Goal: Ask a question

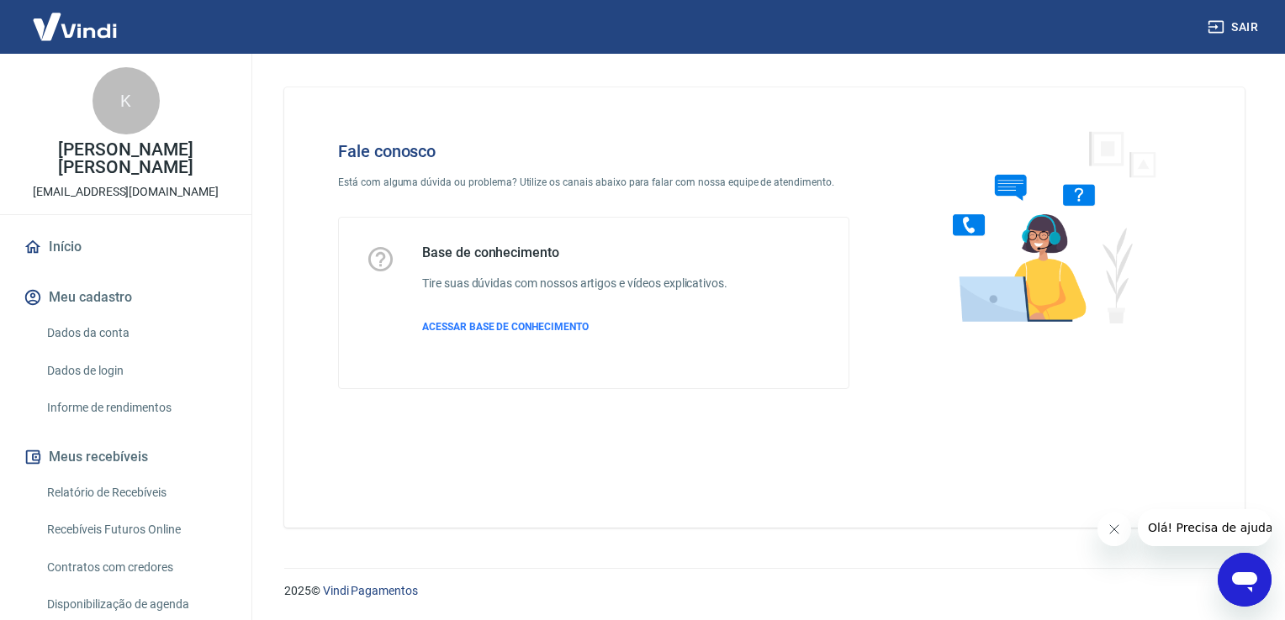
click at [1238, 572] on icon "Abrir janela de mensagens" at bounding box center [1244, 580] width 30 height 30
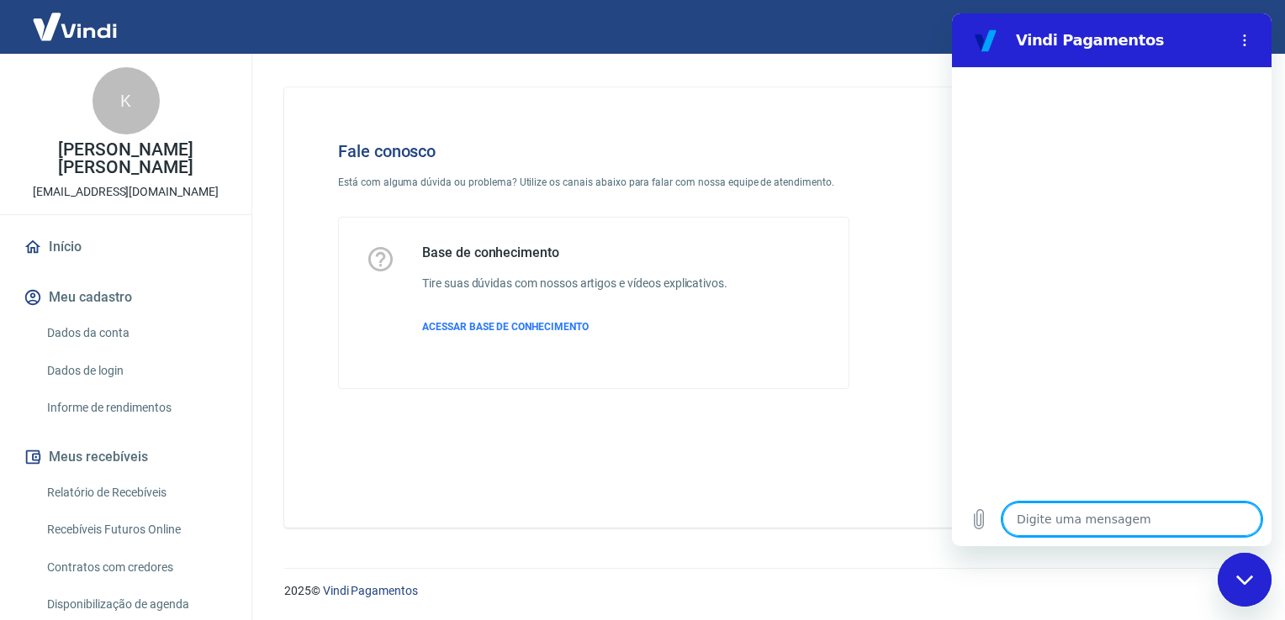
type textarea "b"
type textarea "x"
type textarea "bo"
type textarea "x"
type textarea "bom"
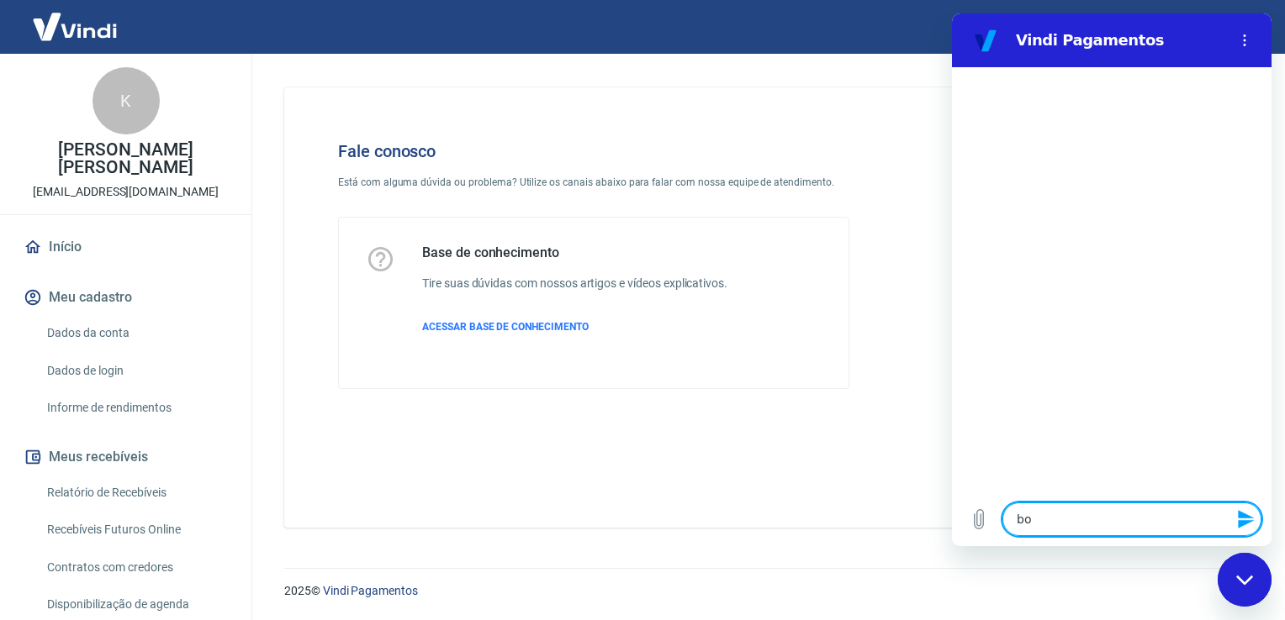
type textarea "x"
type textarea "bom"
type textarea "x"
type textarea "bom d"
type textarea "x"
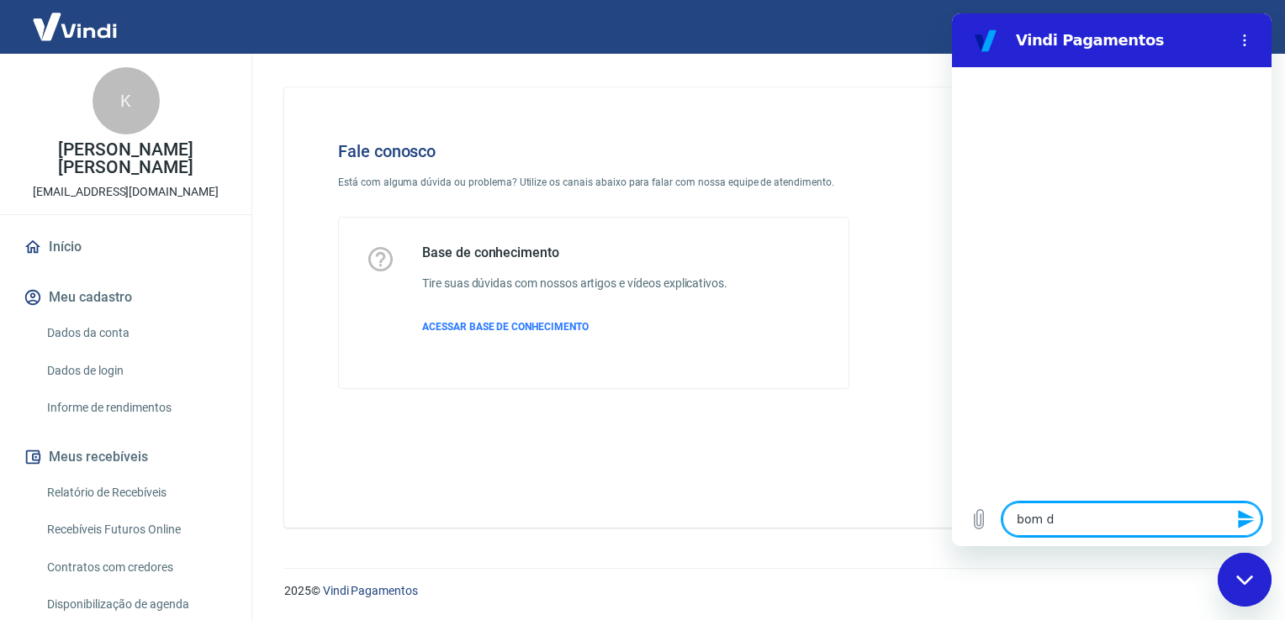
type textarea "bom di"
type textarea "x"
type textarea "bom dia"
type textarea "x"
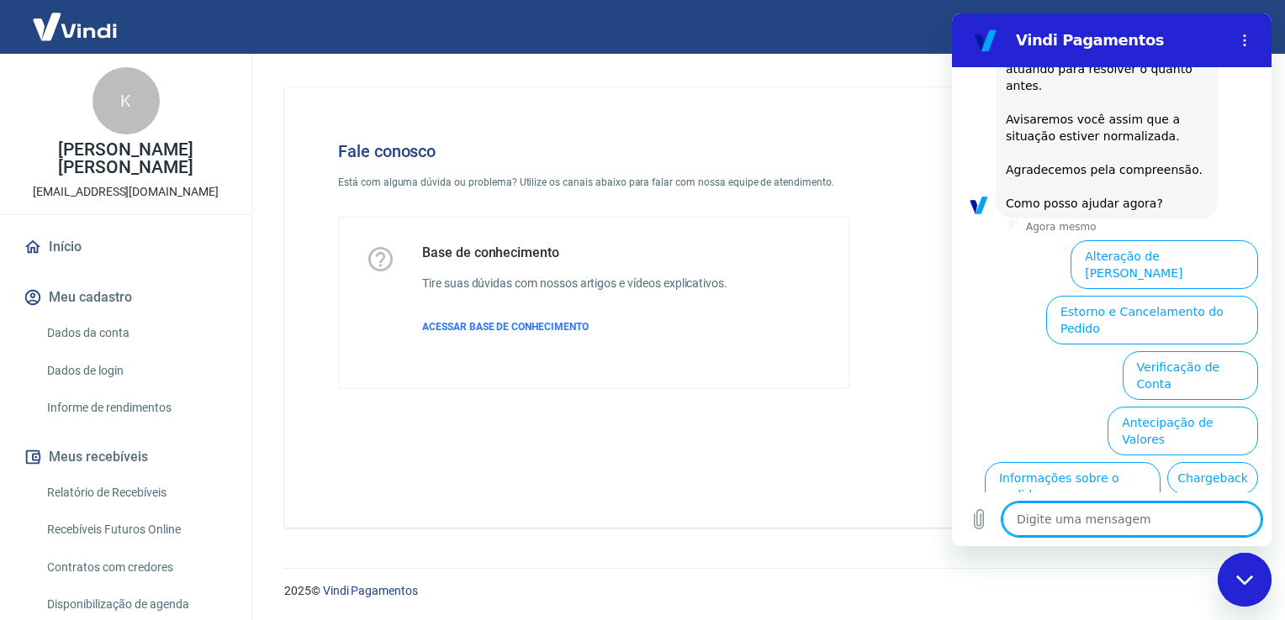
scroll to position [276, 0]
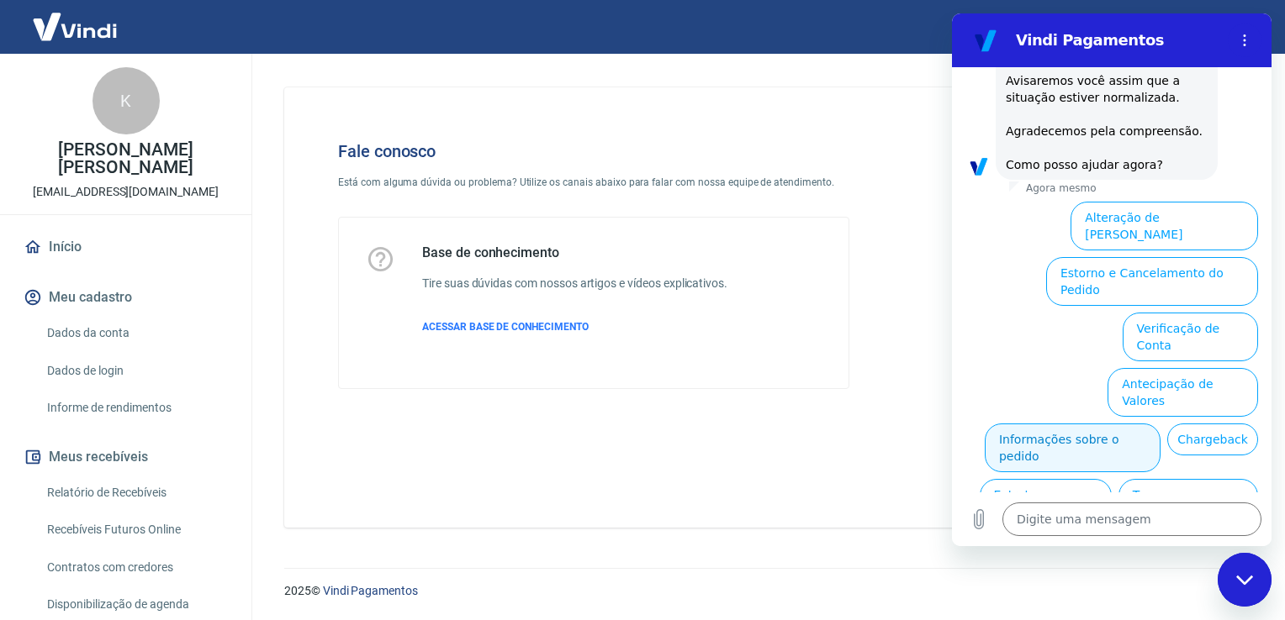
click at [1110, 424] on button "Informações sobre o pedido" at bounding box center [1072, 448] width 176 height 49
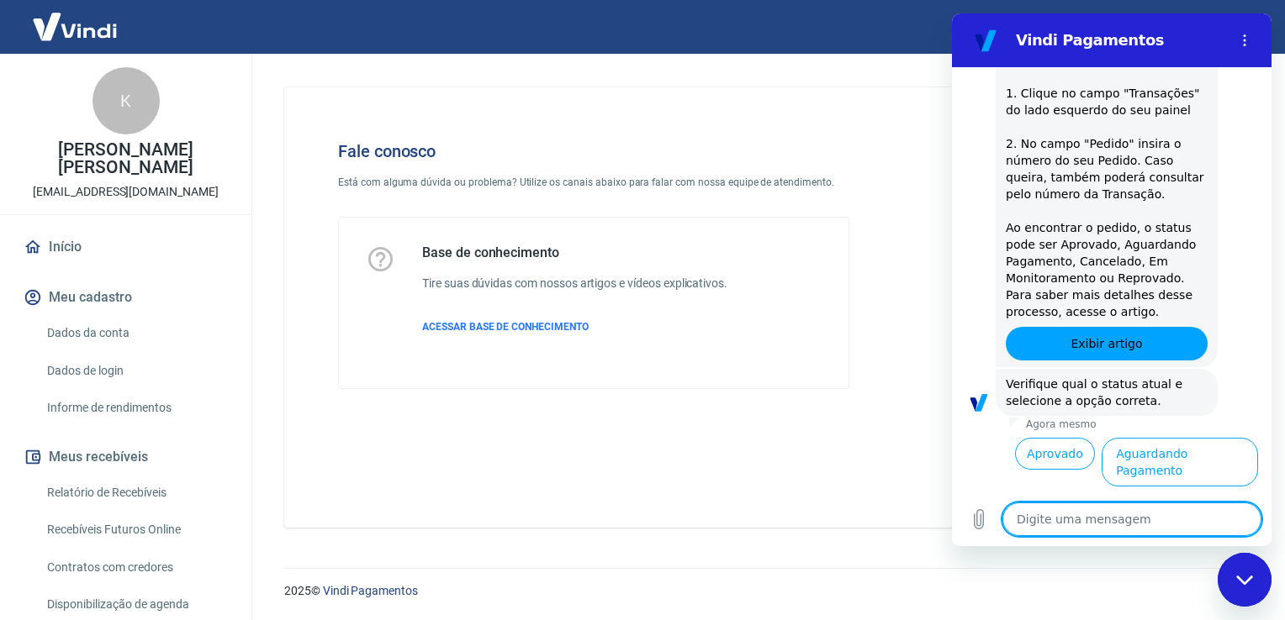
scroll to position [567, 0]
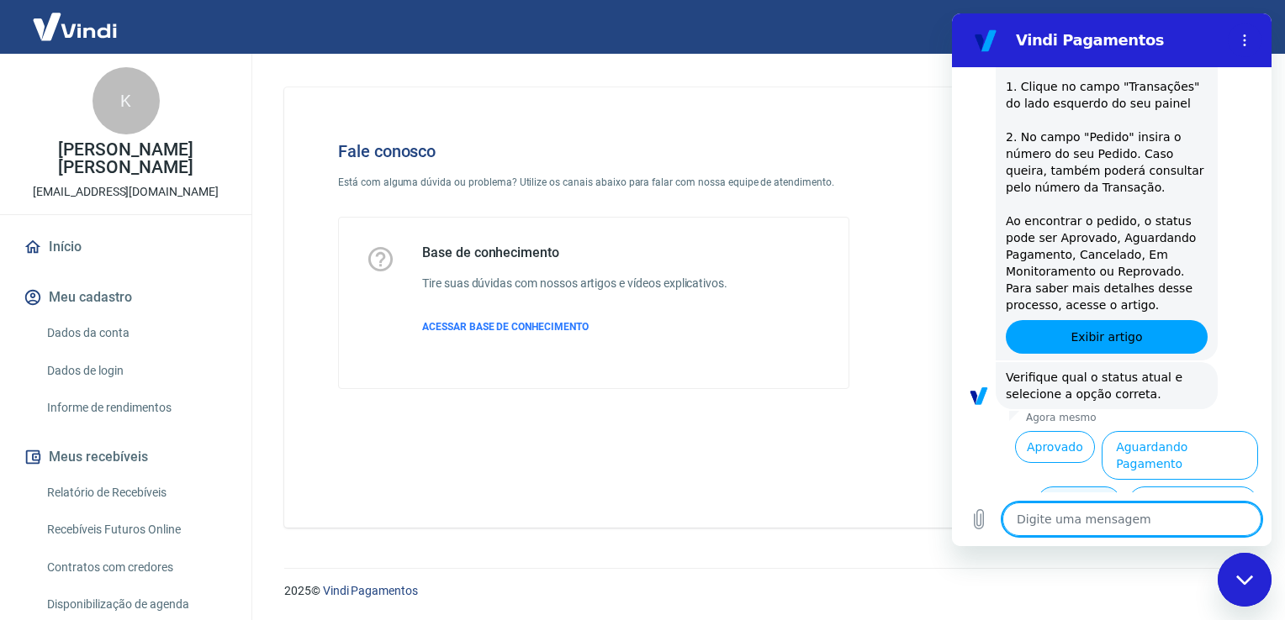
click at [1079, 487] on button "Cancelado" at bounding box center [1078, 503] width 83 height 32
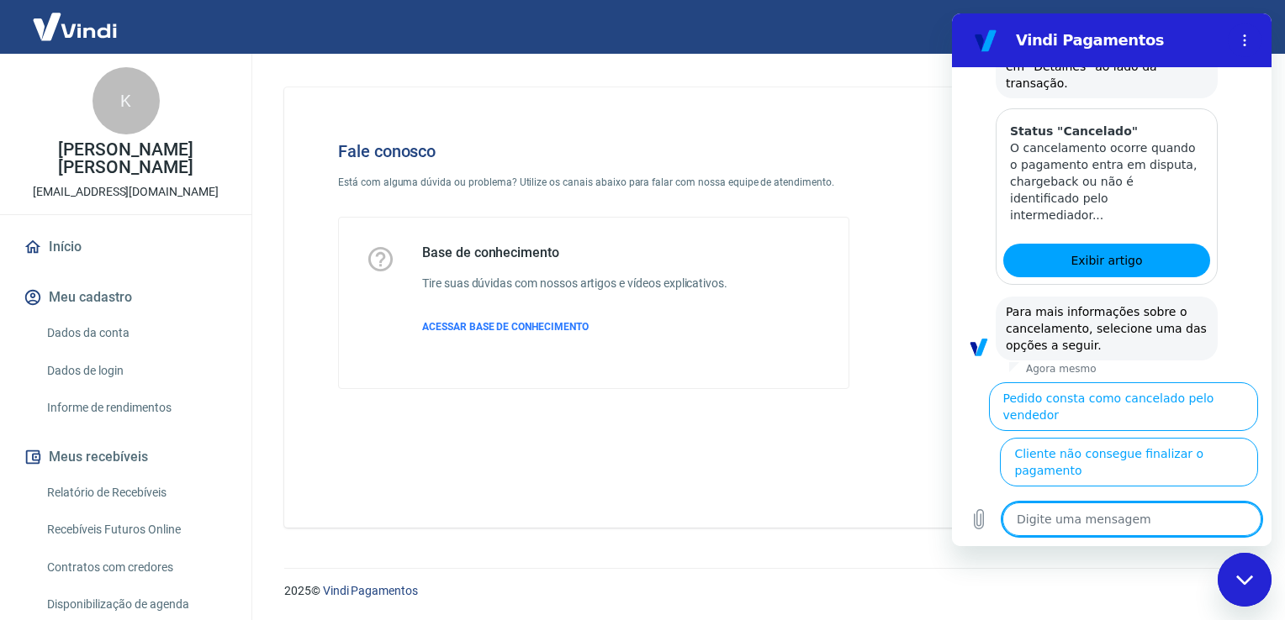
scroll to position [1338, 0]
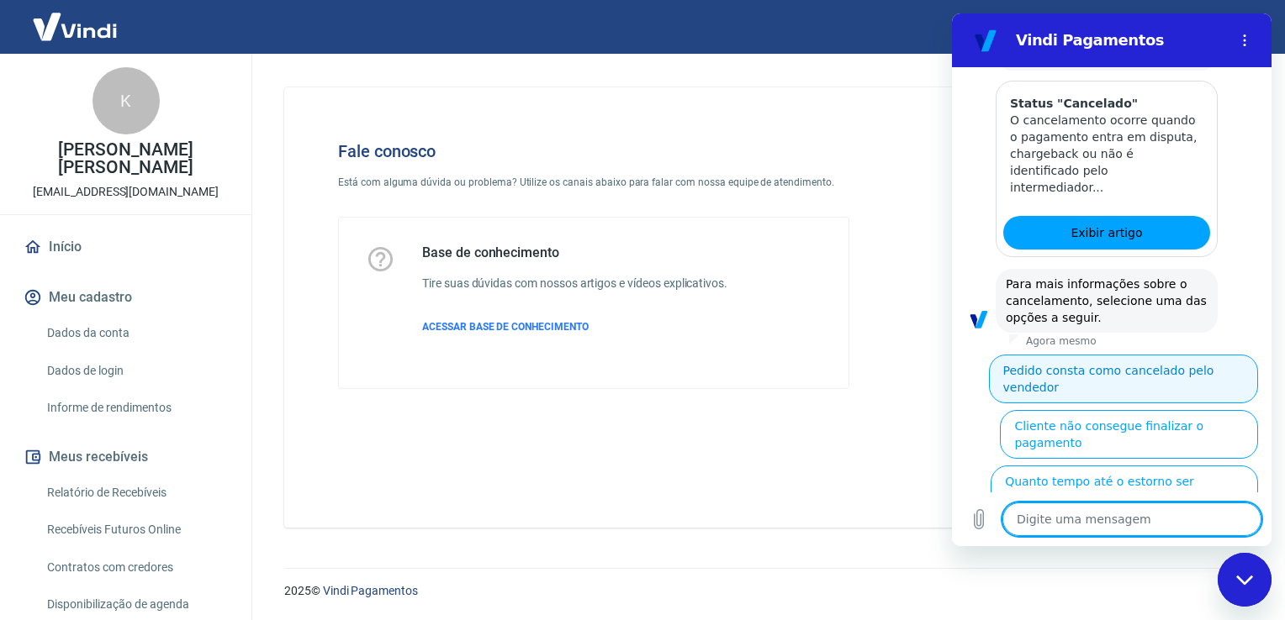
click at [1142, 355] on button "Pedido consta como cancelado pelo vendedor" at bounding box center [1123, 379] width 269 height 49
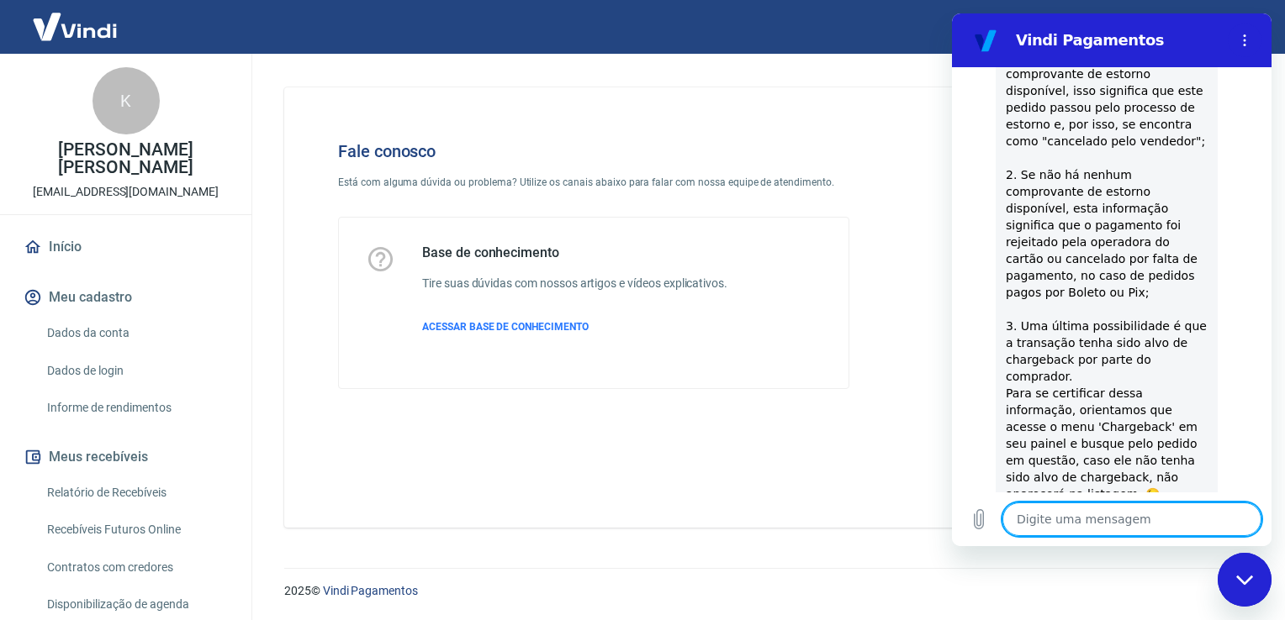
scroll to position [1834, 0]
click at [1155, 559] on button "Sim" at bounding box center [1175, 575] width 49 height 32
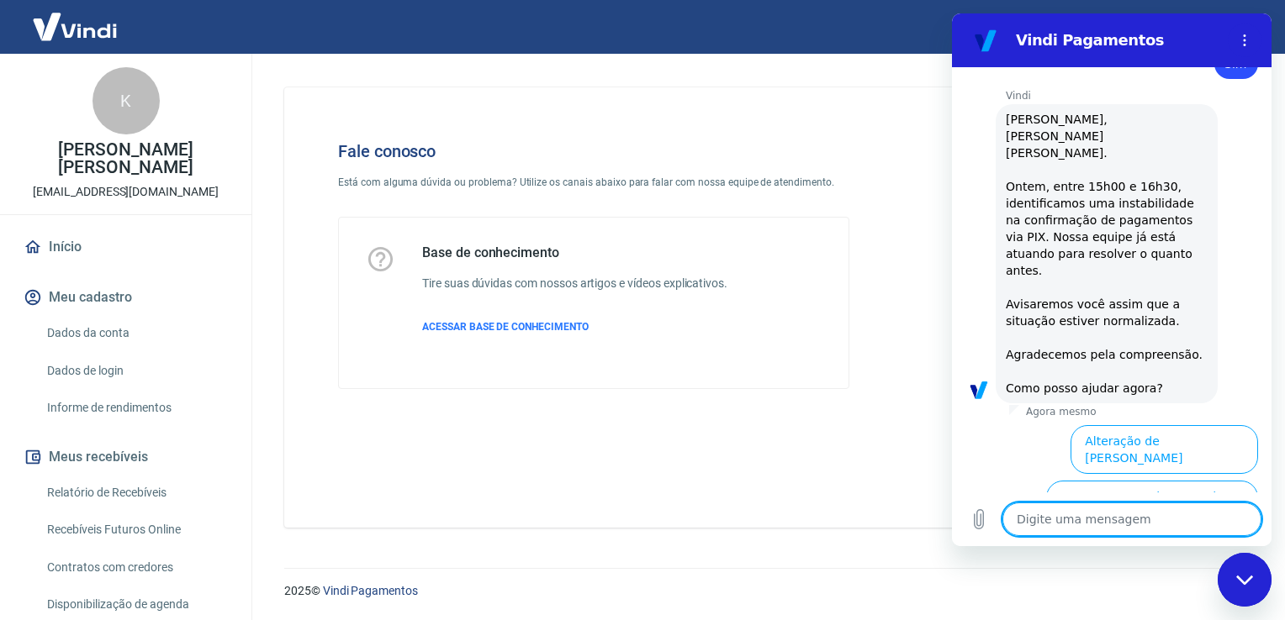
type textarea "x"
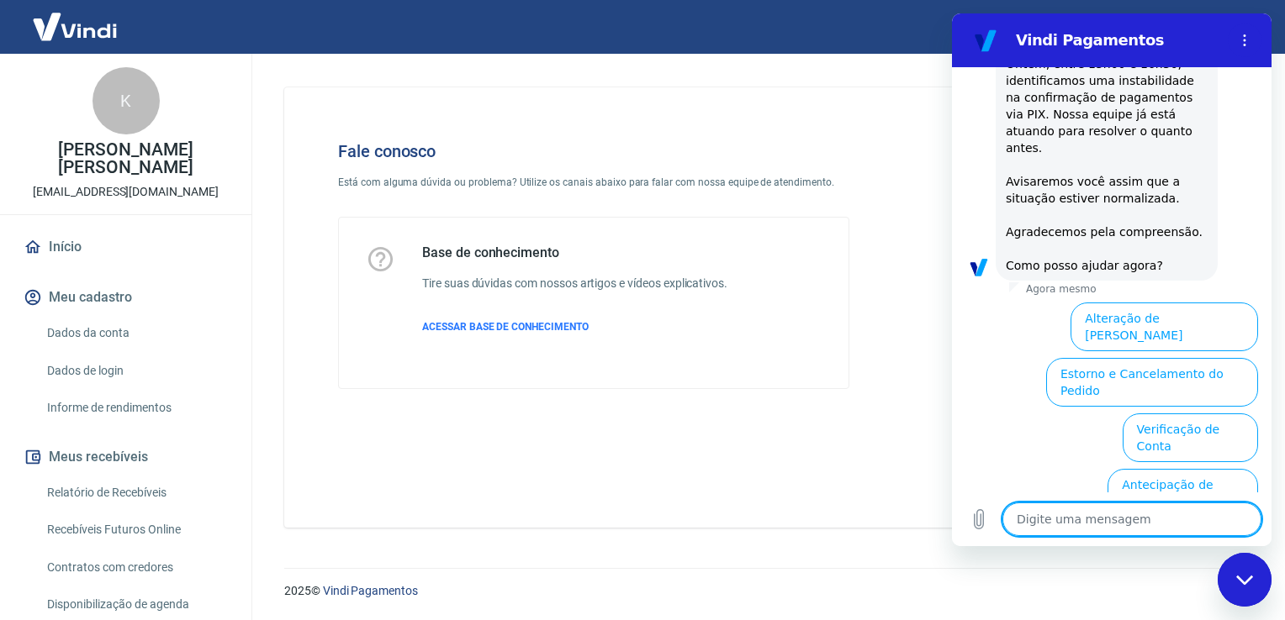
scroll to position [2119, 0]
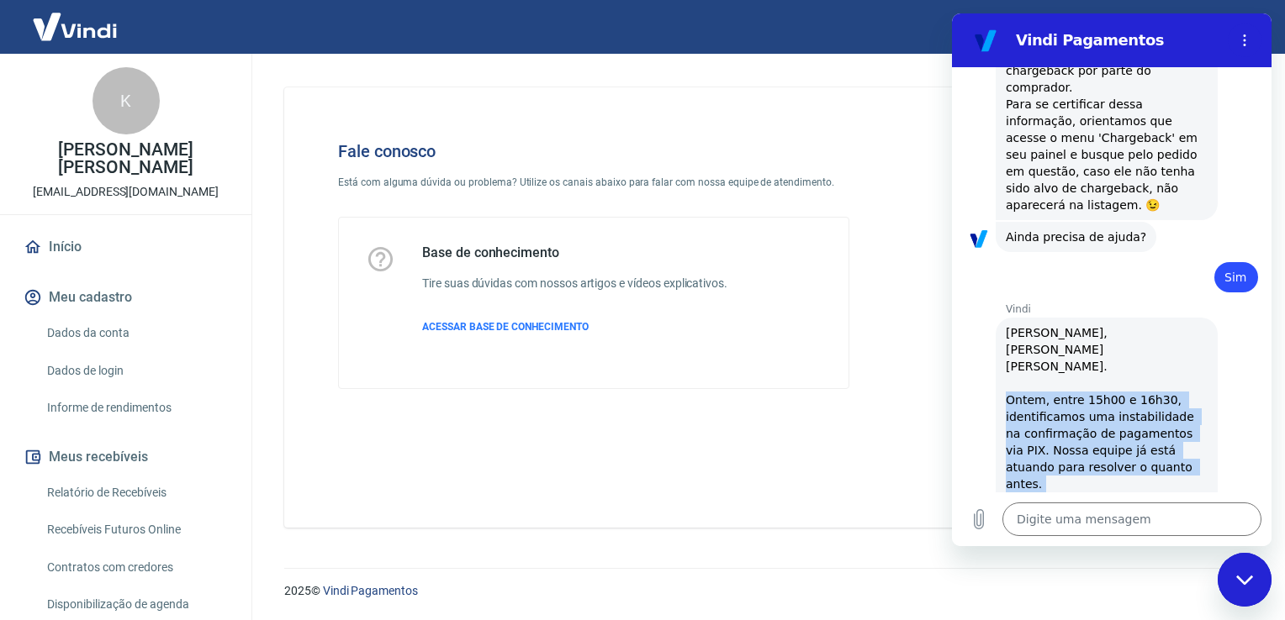
drag, startPoint x: 1005, startPoint y: 266, endPoint x: 1167, endPoint y: 384, distance: 200.3
click at [1167, 384] on div "Vindi diz: [PERSON_NAME], [PERSON_NAME] BADARO ROSSI. Ontem, entre 15h00 e 16h3…" at bounding box center [1106, 467] width 222 height 299
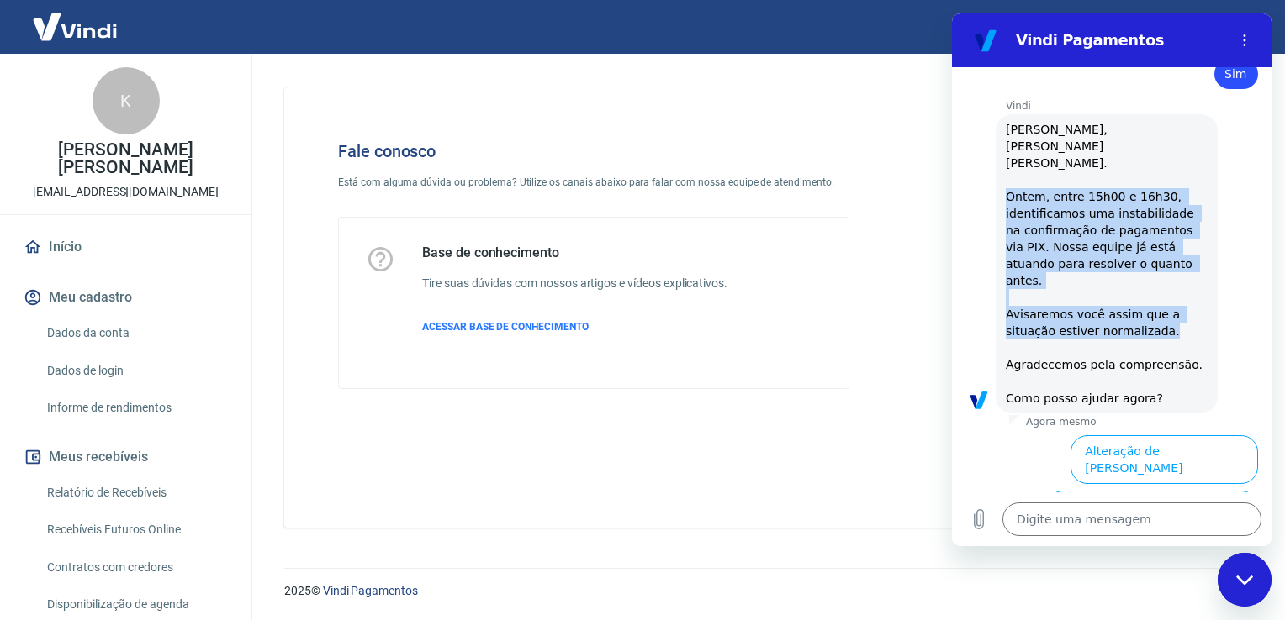
scroll to position [2455, 0]
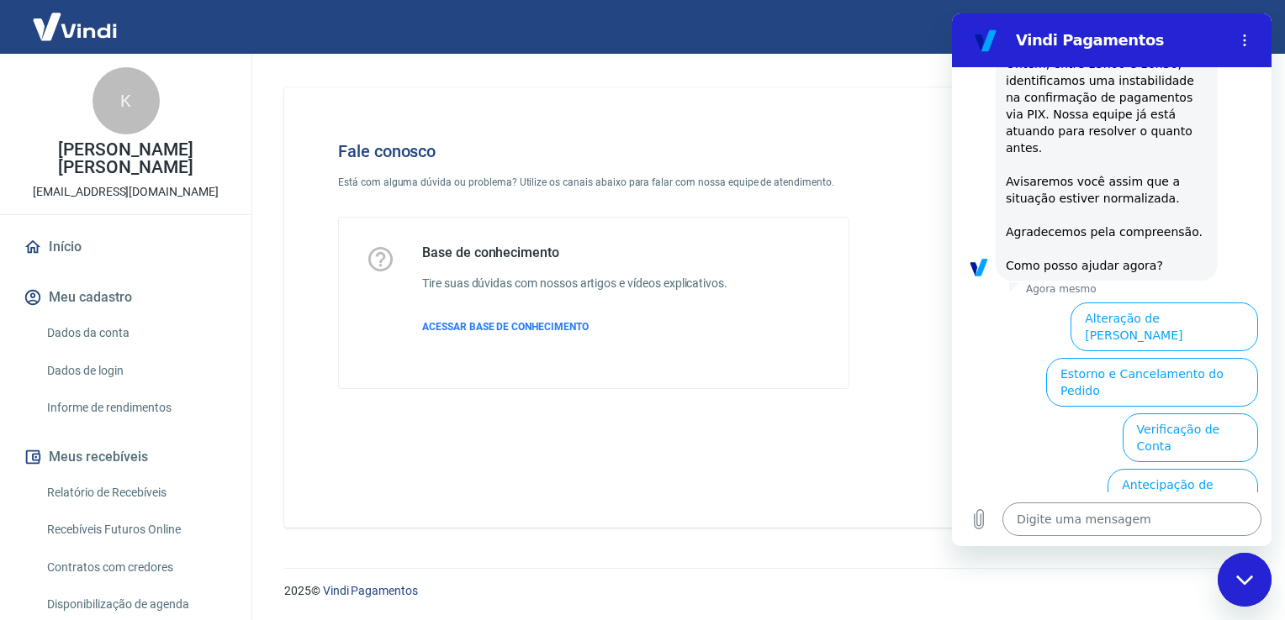
click at [1111, 518] on textarea at bounding box center [1131, 520] width 259 height 34
type textarea "f"
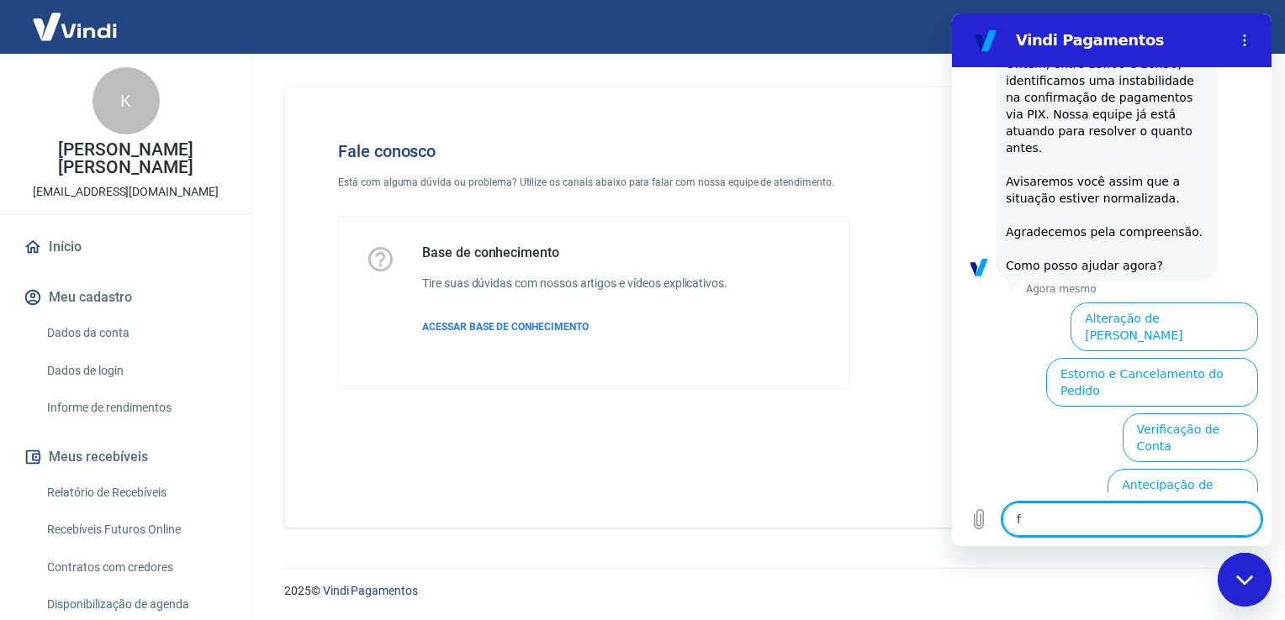
type textarea "x"
type textarea "fa"
type textarea "x"
type textarea "fal"
type textarea "x"
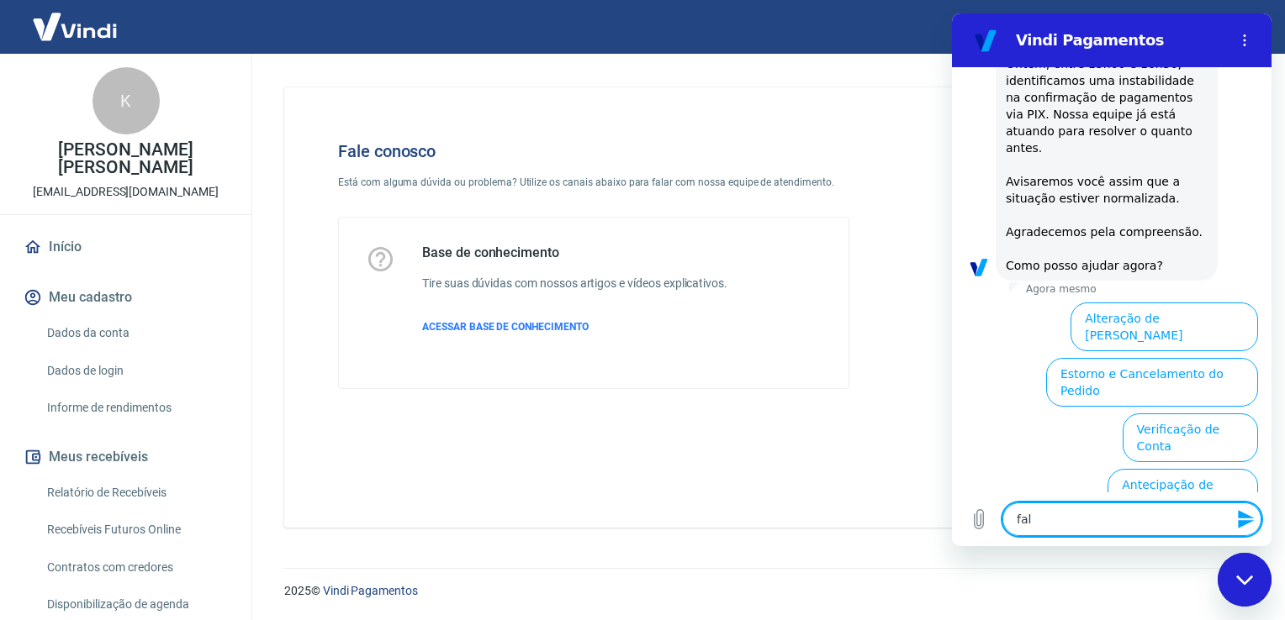
type textarea "fala"
type textarea "x"
type textarea "falar"
type textarea "x"
type textarea "falar"
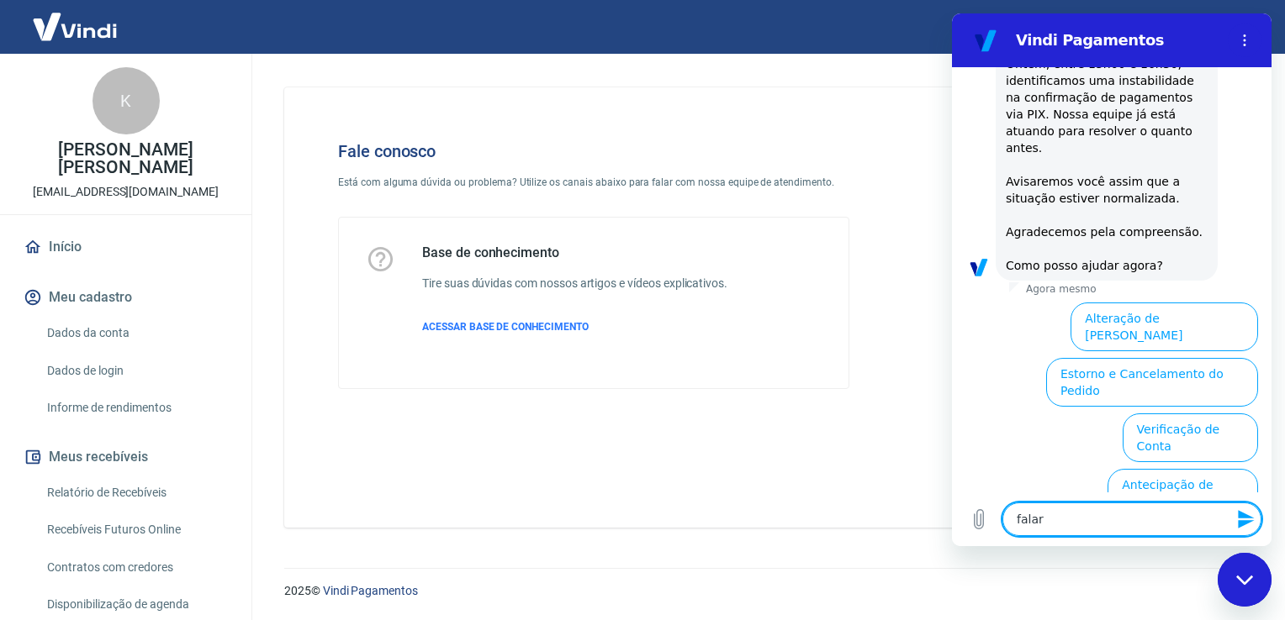
type textarea "x"
type textarea "falar c"
type textarea "x"
type textarea "falar co"
type textarea "x"
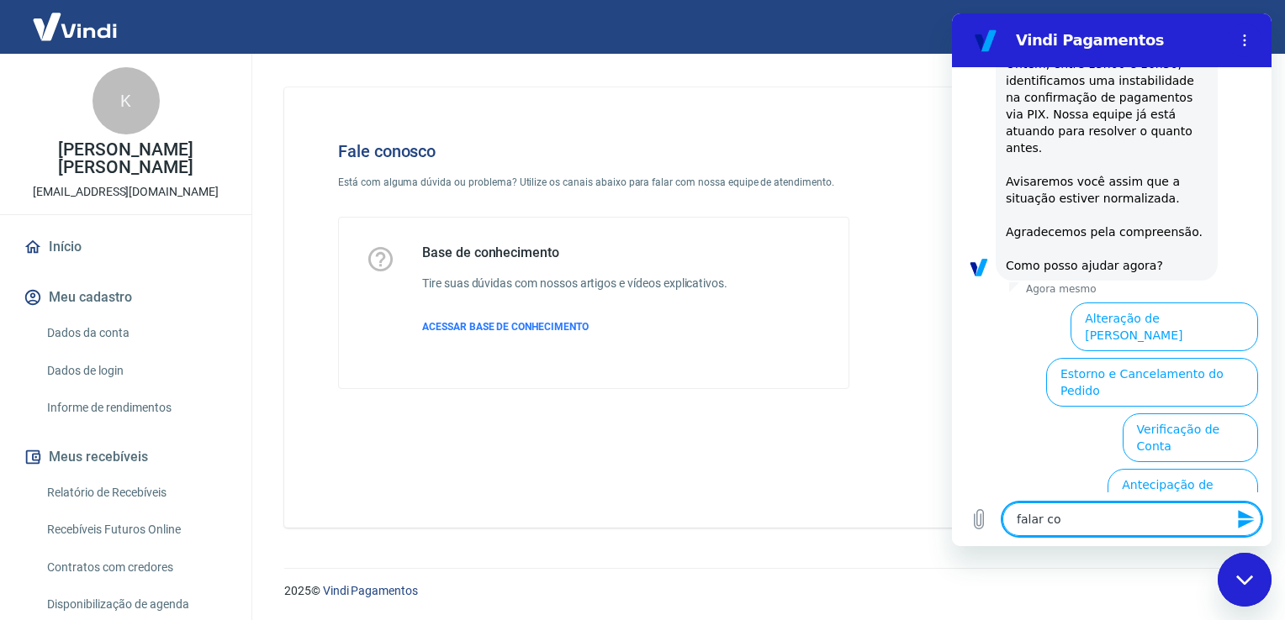
type textarea "falar com"
type textarea "x"
type textarea "falar com"
type textarea "x"
type textarea "falar com a"
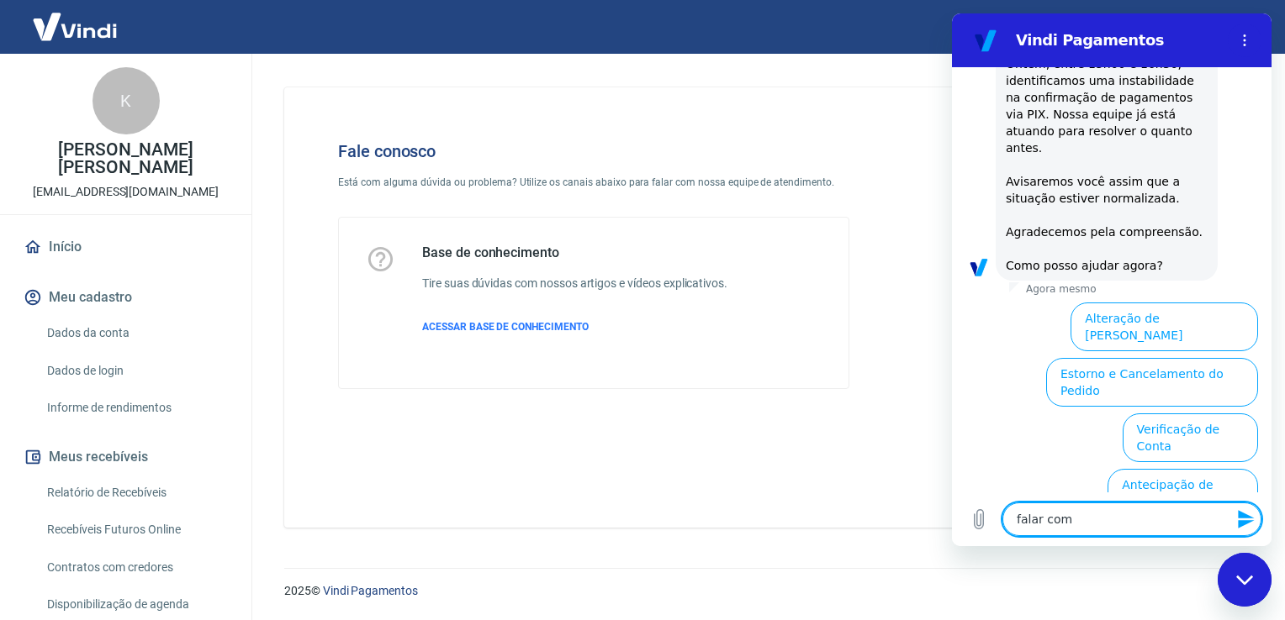
type textarea "x"
type textarea "falar com at"
type textarea "x"
type textarea "falar com ate"
type textarea "x"
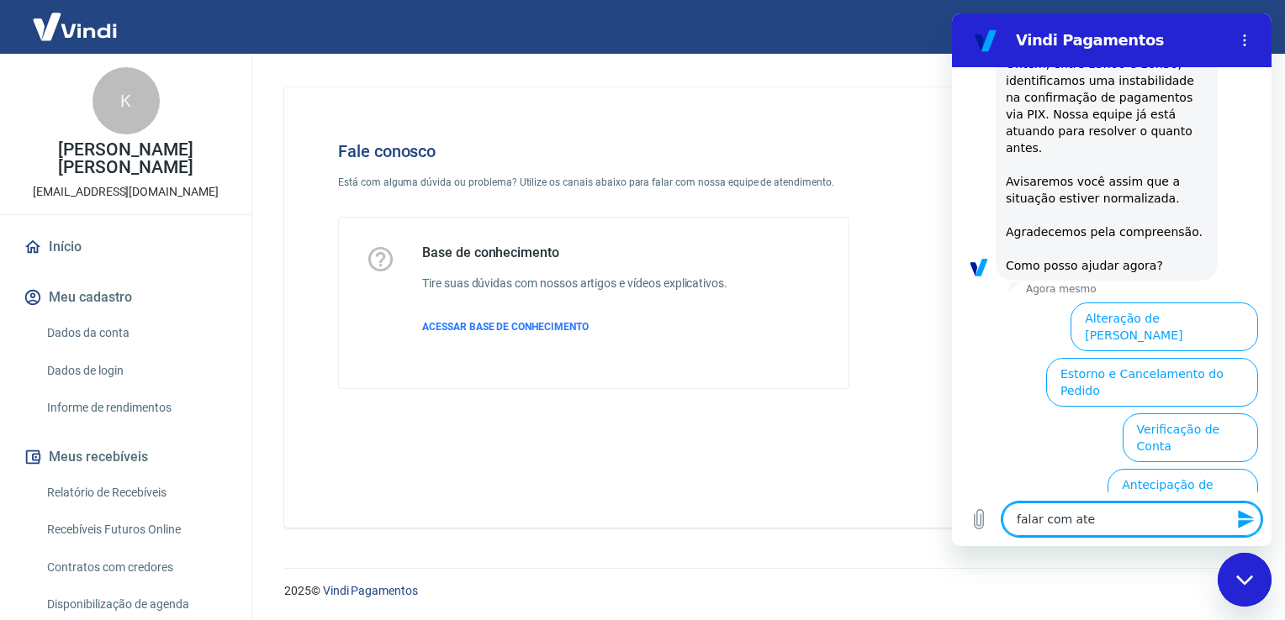
type textarea "falar com [GEOGRAPHIC_DATA]"
type textarea "x"
type textarea "falar com atend"
type textarea "x"
type textarea "falar com atende"
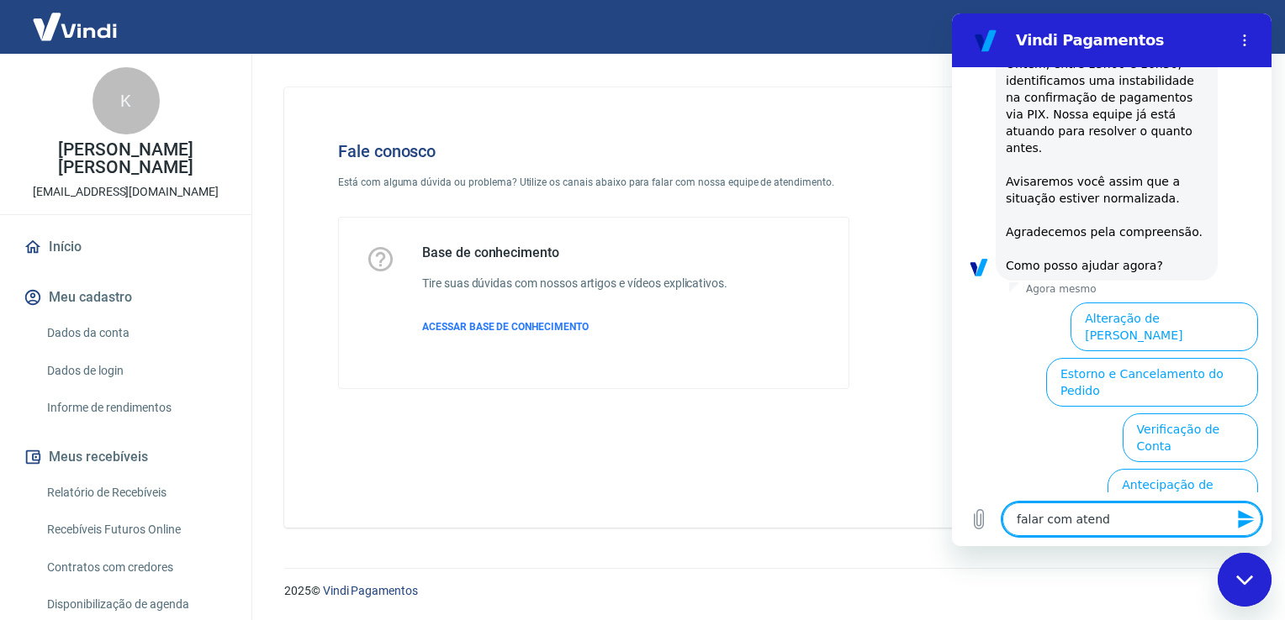
type textarea "x"
type textarea "falar com atenden"
type textarea "x"
type textarea "falar com atendent"
type textarea "x"
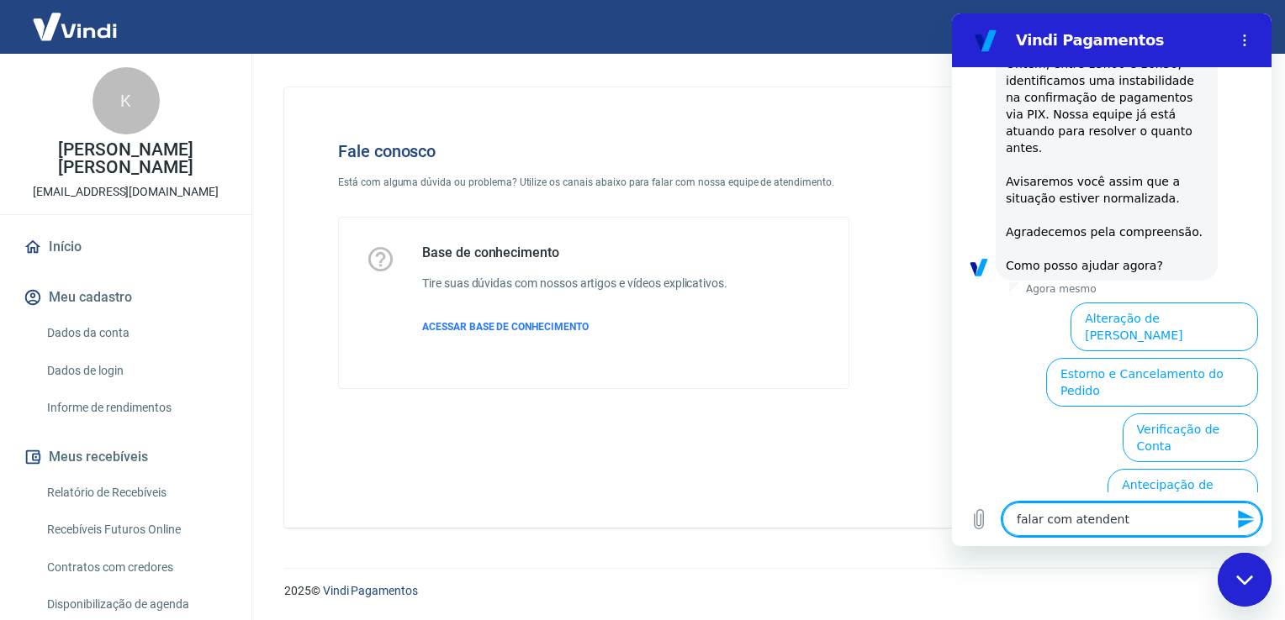
type textarea "falar com atendente"
type textarea "x"
type textarea "falar com atendente"
type textarea "x"
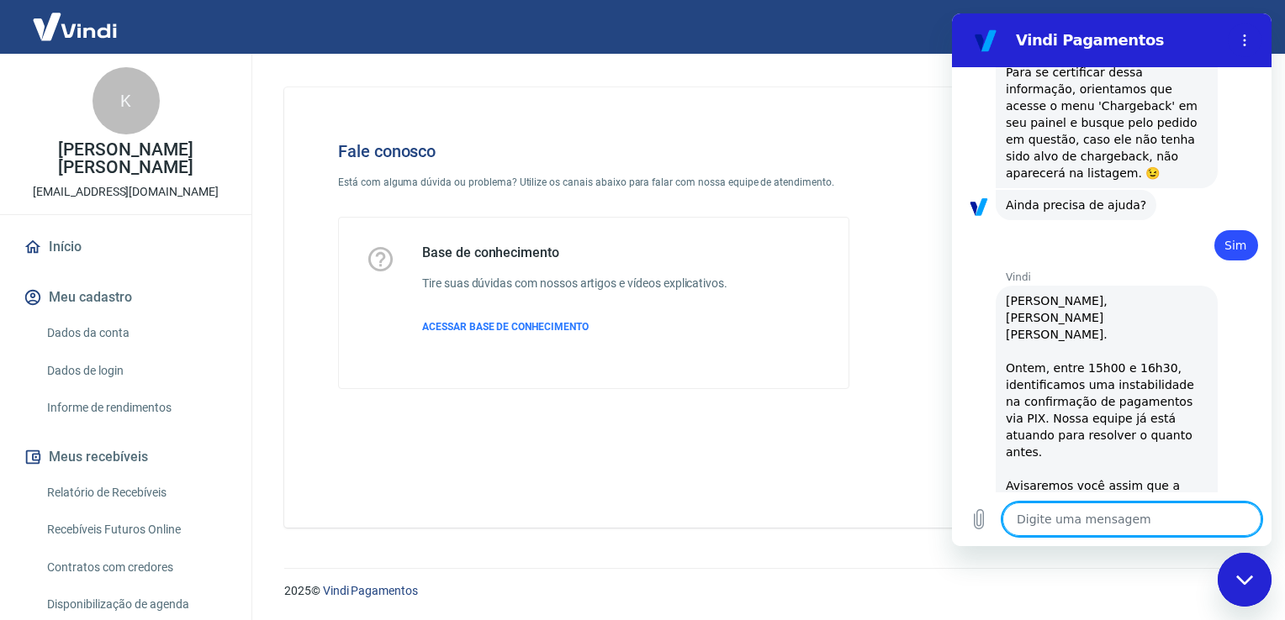
type textarea "x"
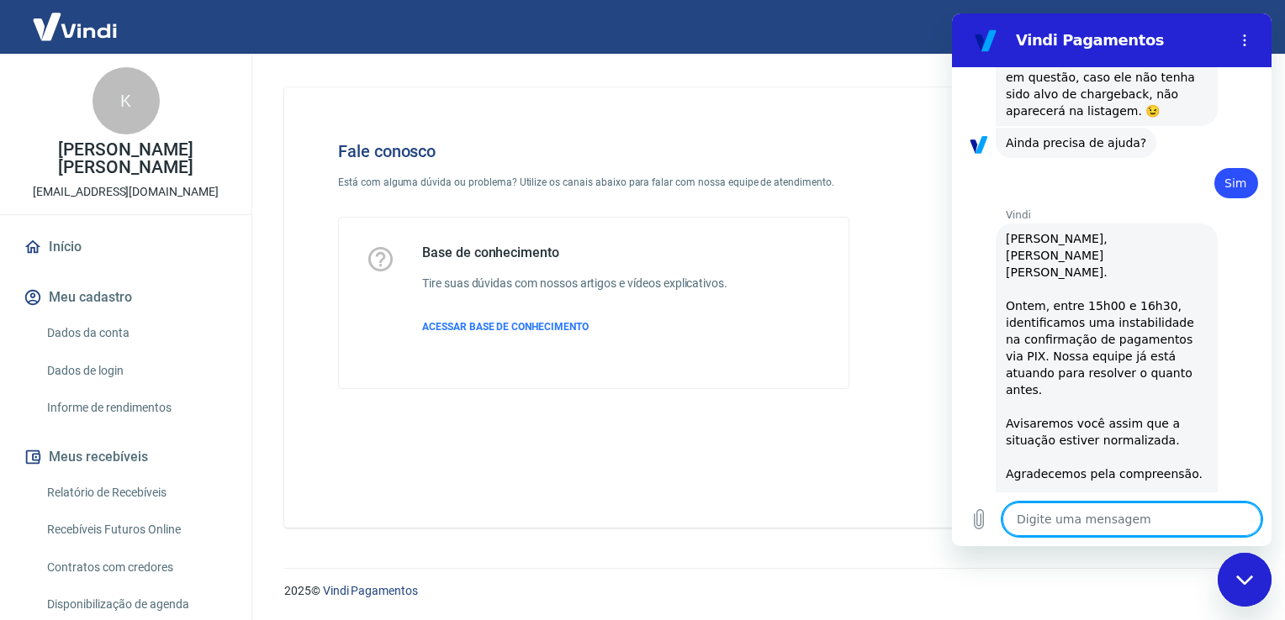
scroll to position [2240, 0]
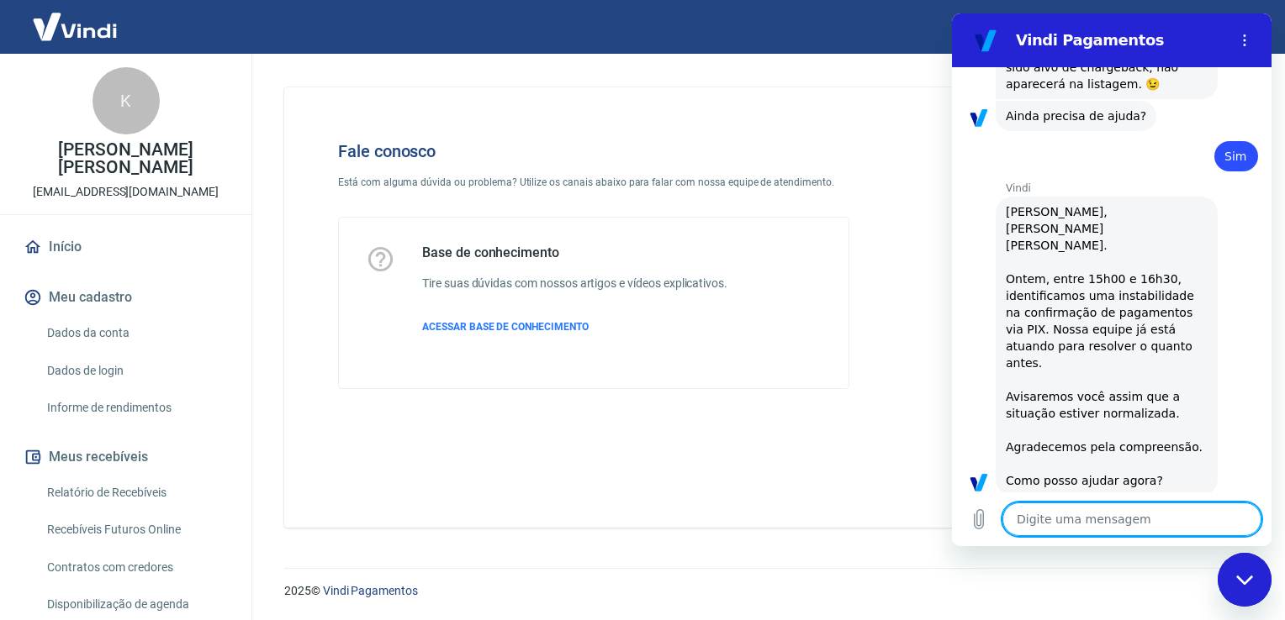
click at [1126, 523] on textarea at bounding box center [1131, 520] width 259 height 34
type textarea "a"
type textarea "x"
type textarea "at"
type textarea "x"
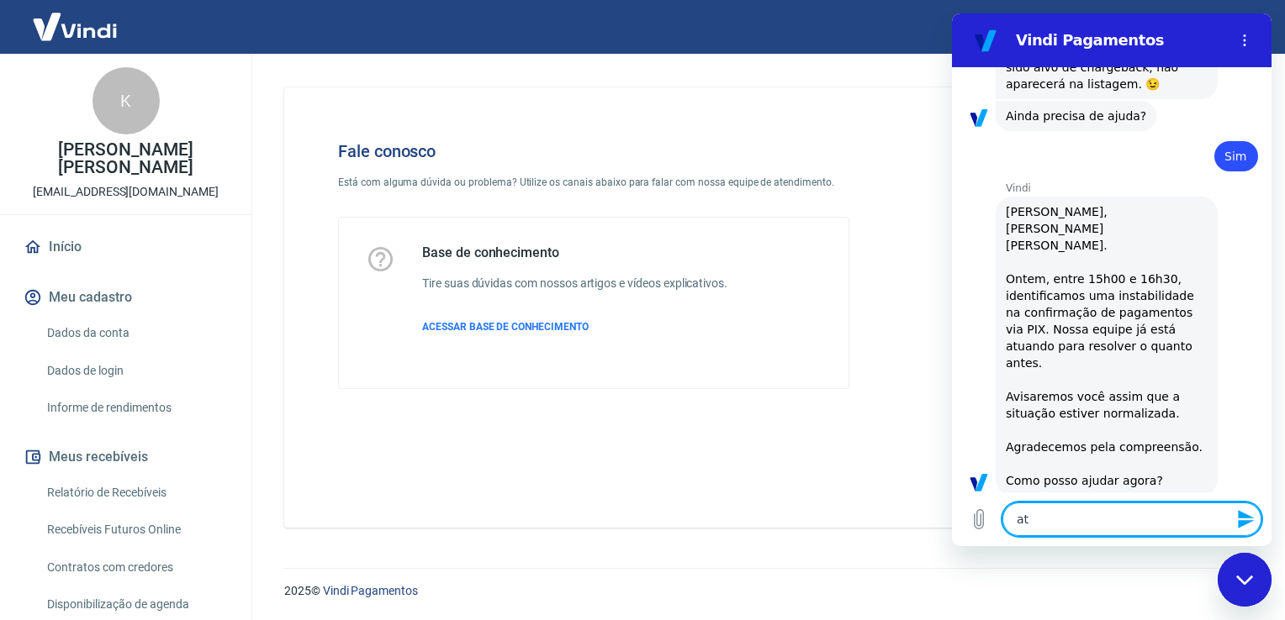
type textarea "ate"
type textarea "x"
type textarea "aten"
type textarea "x"
type textarea "atend"
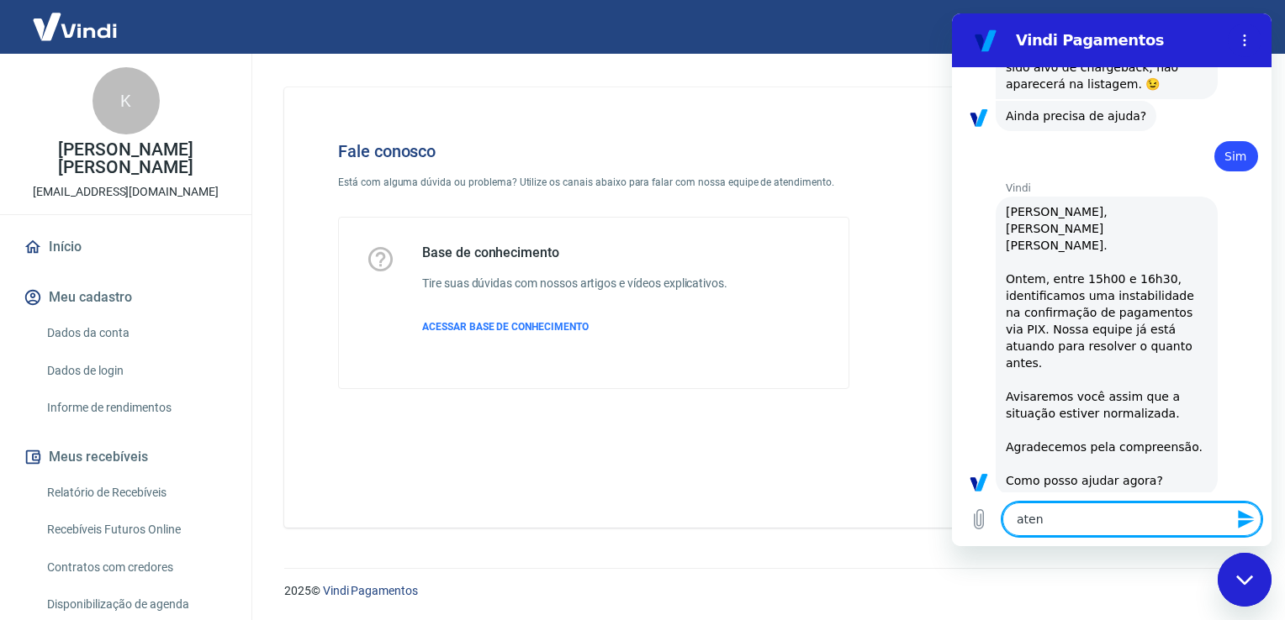
type textarea "x"
type textarea "atende"
type textarea "x"
type textarea "atenden"
type textarea "x"
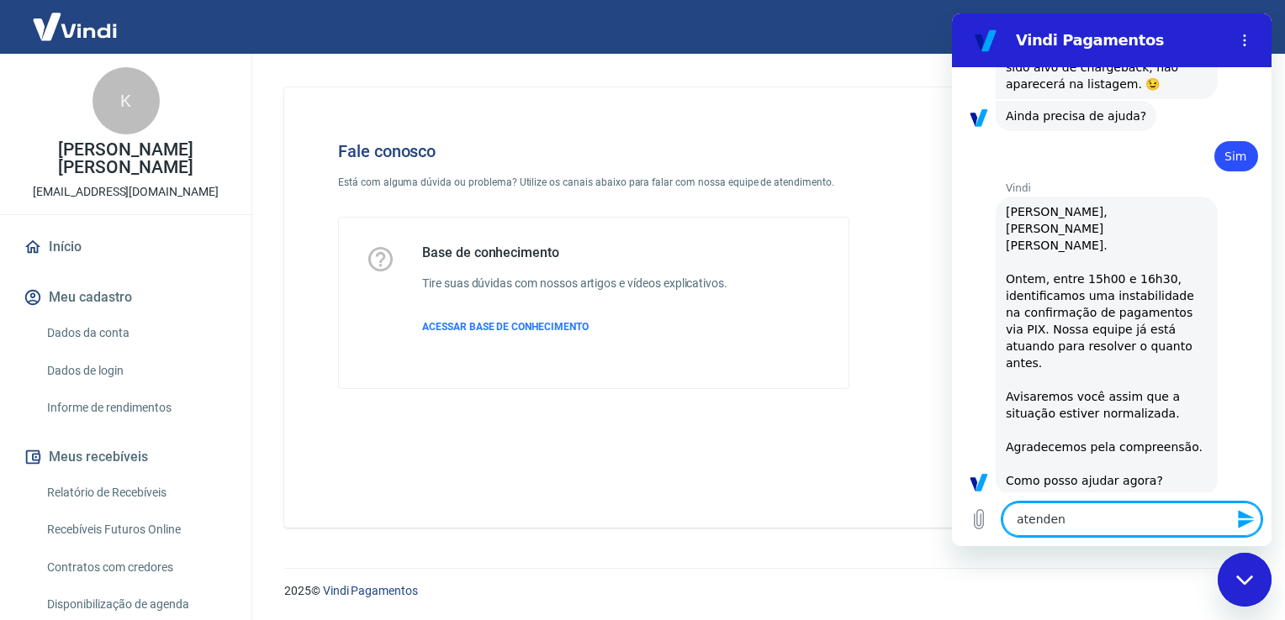
type textarea "atendent"
type textarea "x"
type textarea "atendente"
type textarea "x"
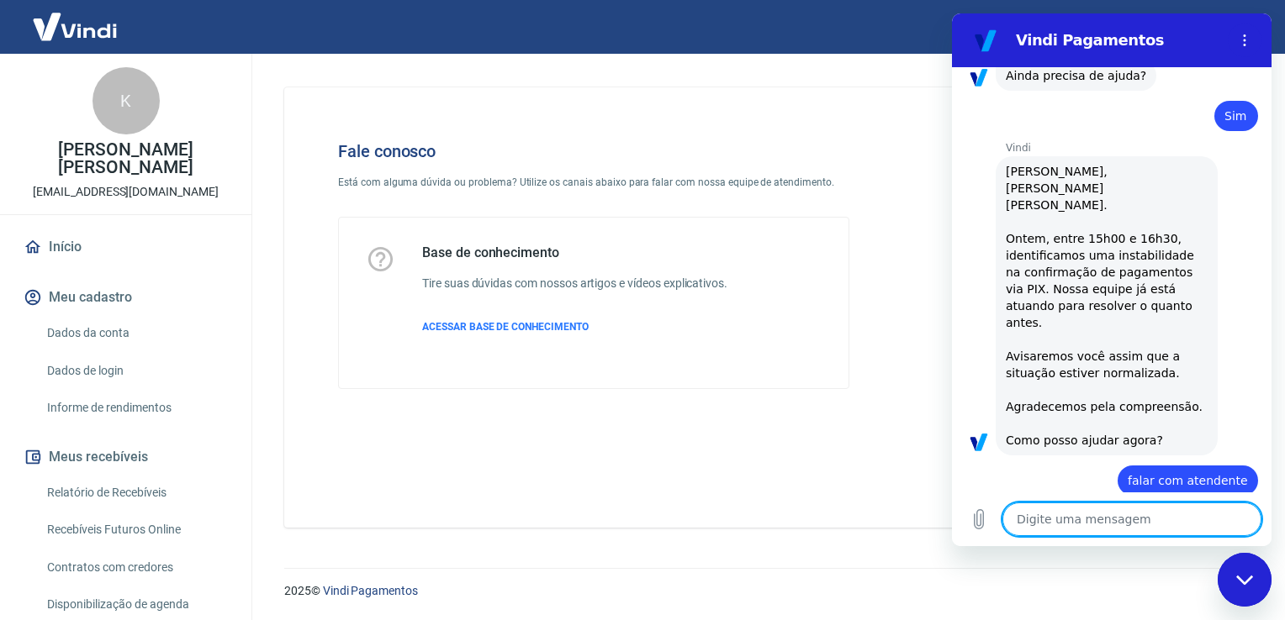
type textarea "x"
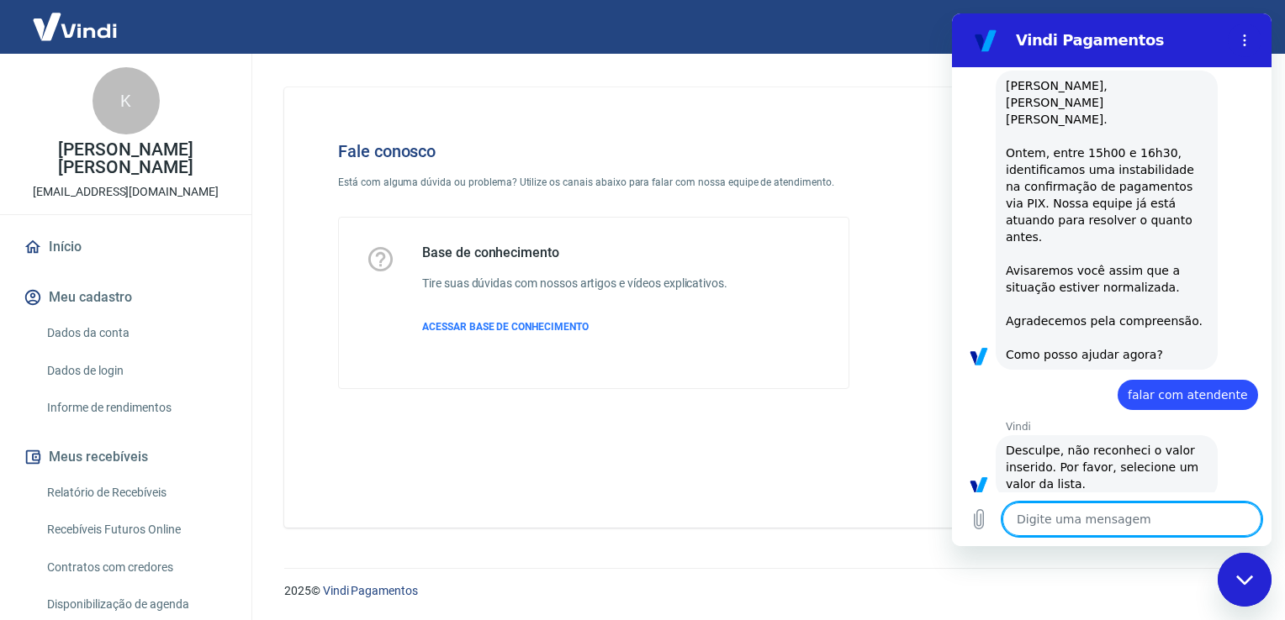
scroll to position [2369, 0]
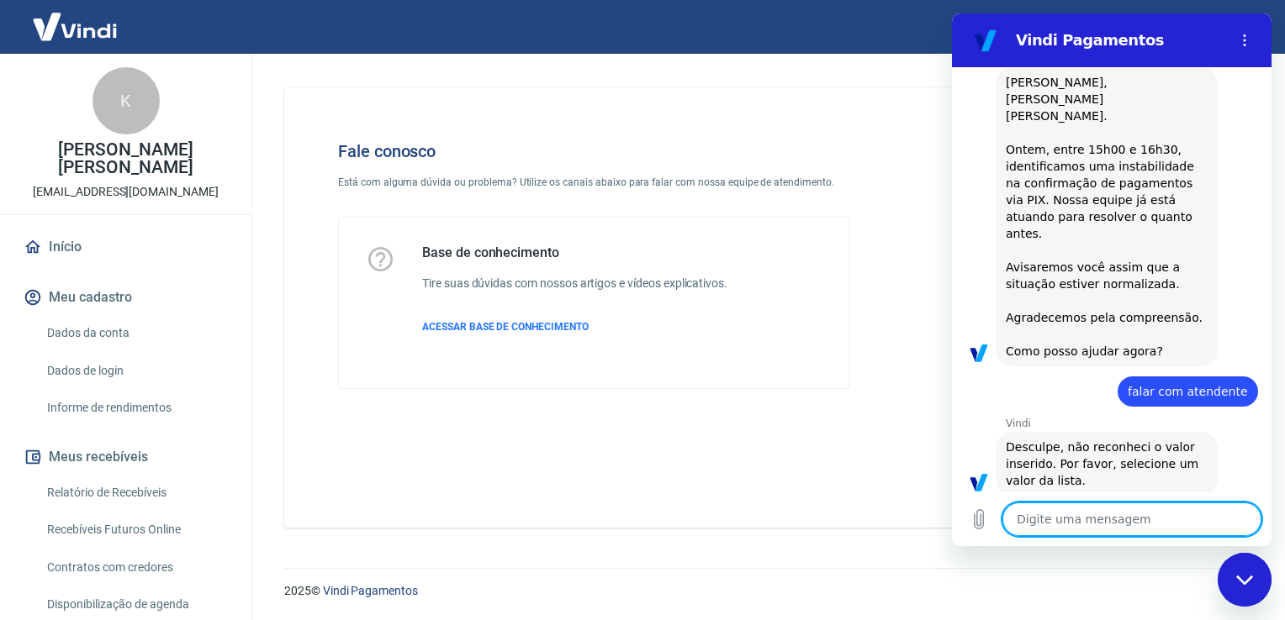
type textarea "m"
type textarea "x"
type textarea "mo"
type textarea "x"
type textarea "mos"
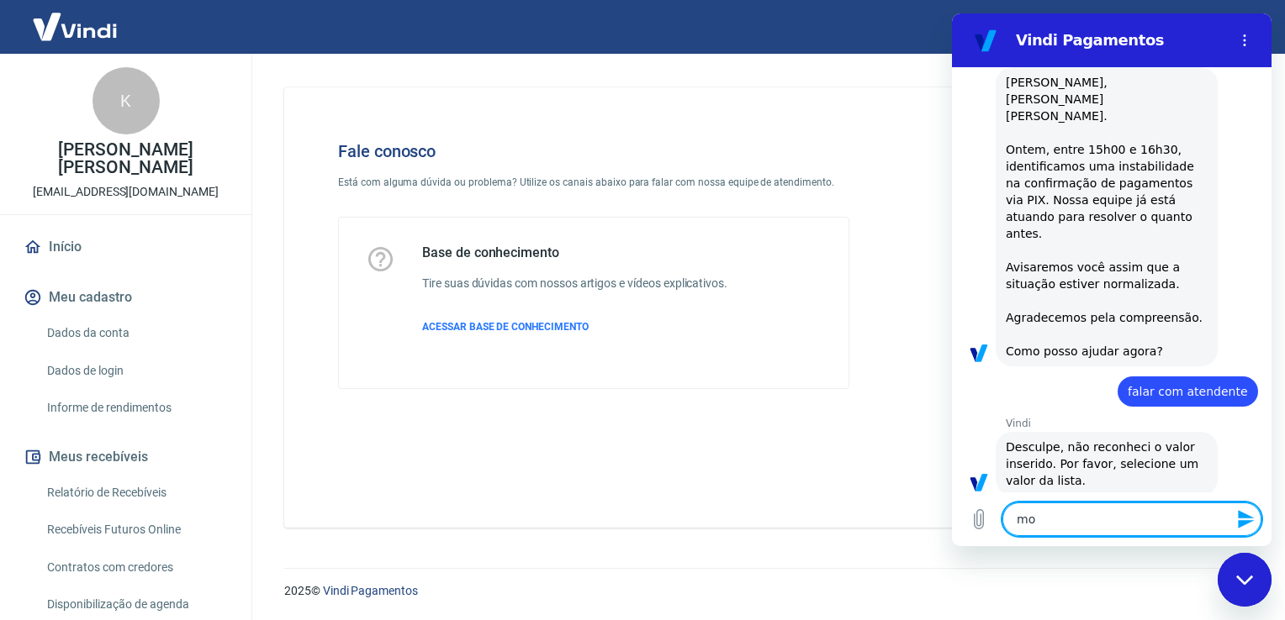
type textarea "x"
type textarea "most"
type textarea "x"
type textarea "mostr"
type textarea "x"
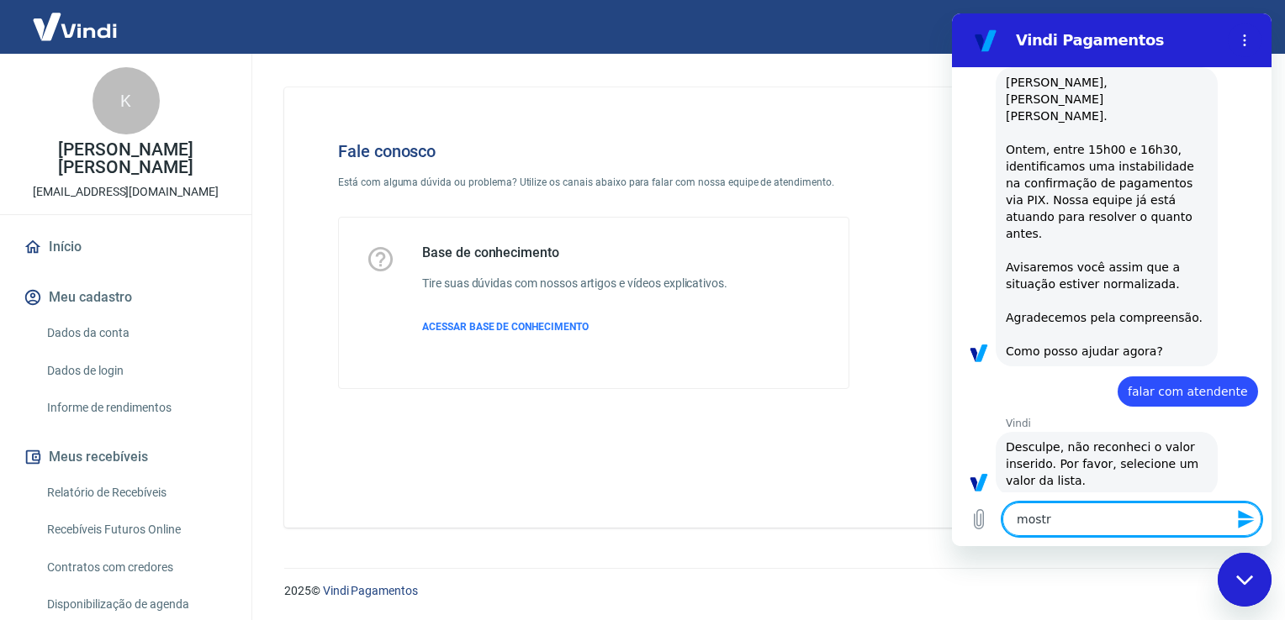
type textarea "mostra"
type textarea "x"
type textarea "mostrar"
type textarea "x"
type textarea "mostrar"
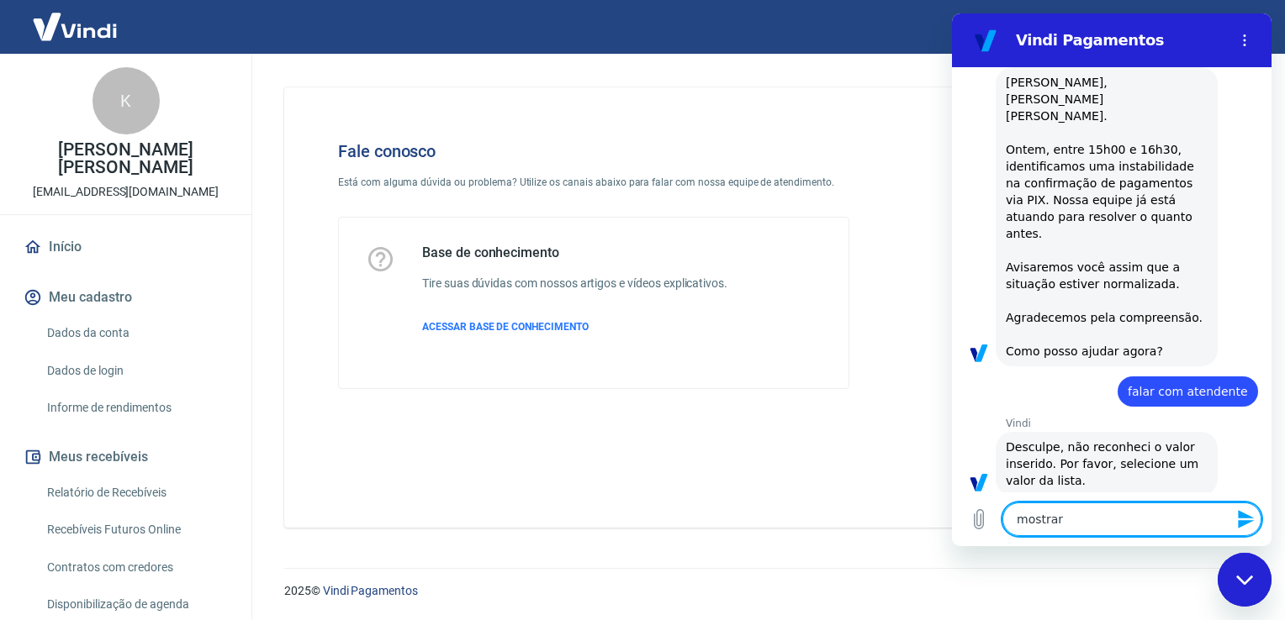
type textarea "x"
type textarea "mostrar l"
type textarea "x"
type textarea "mostrar li"
type textarea "x"
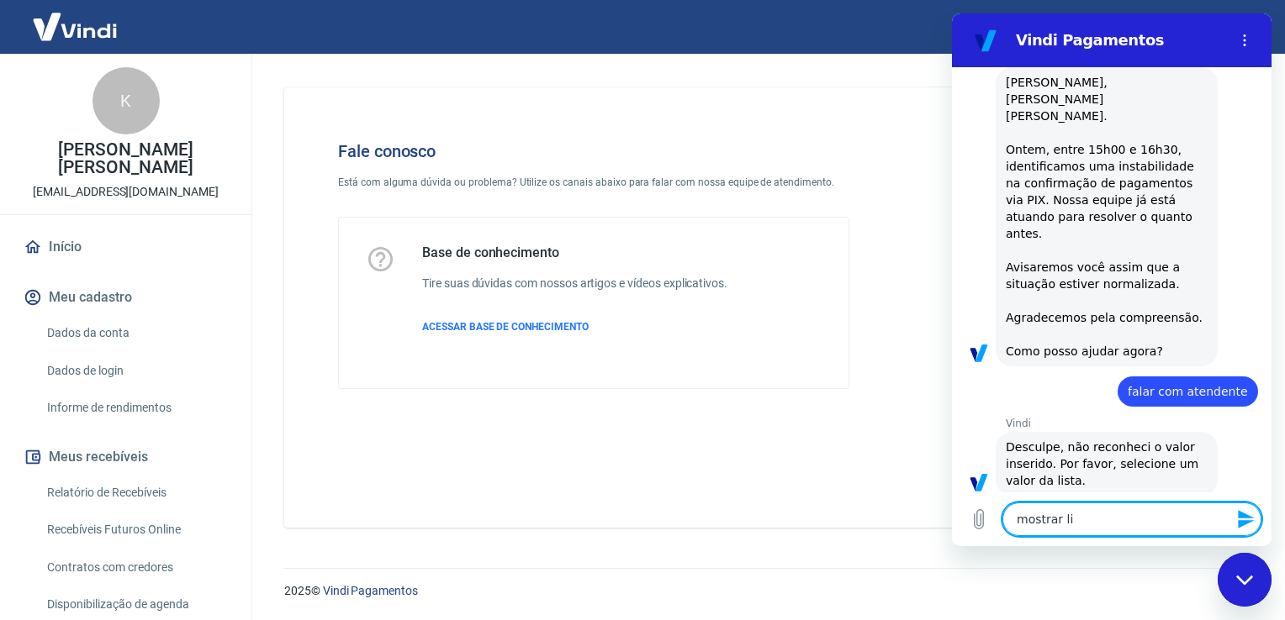
type textarea "mostrar lis"
type textarea "x"
type textarea "mostrar list"
type textarea "x"
type textarea "mostrar lista"
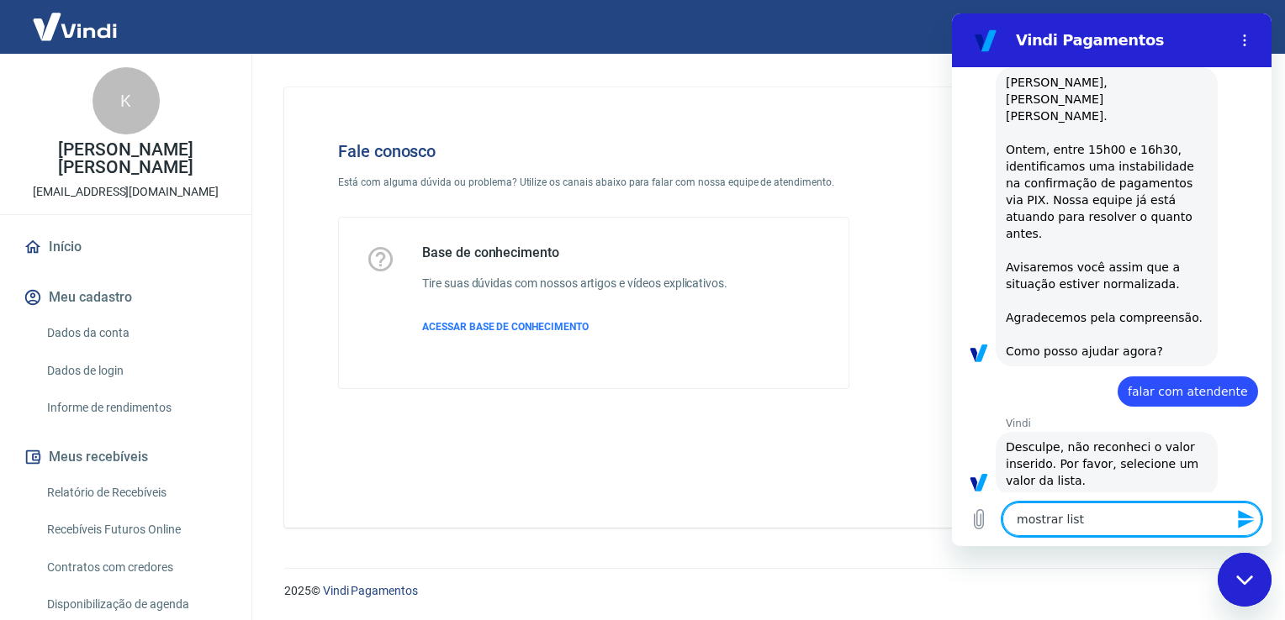
type textarea "x"
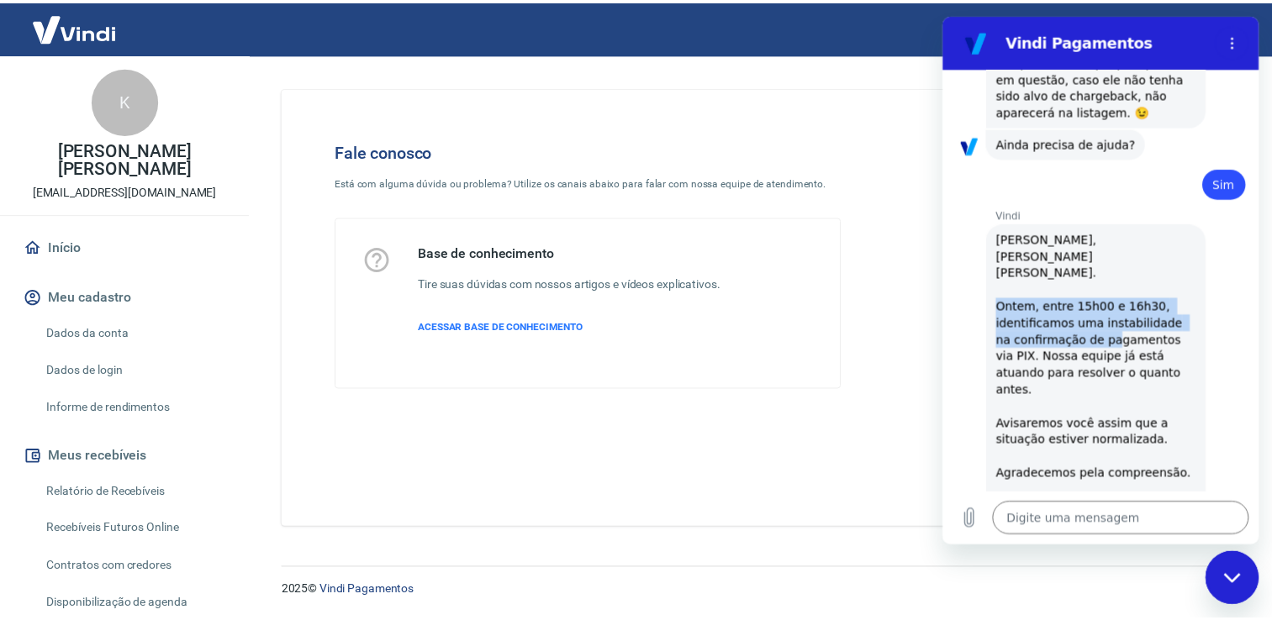
scroll to position [2297, 0]
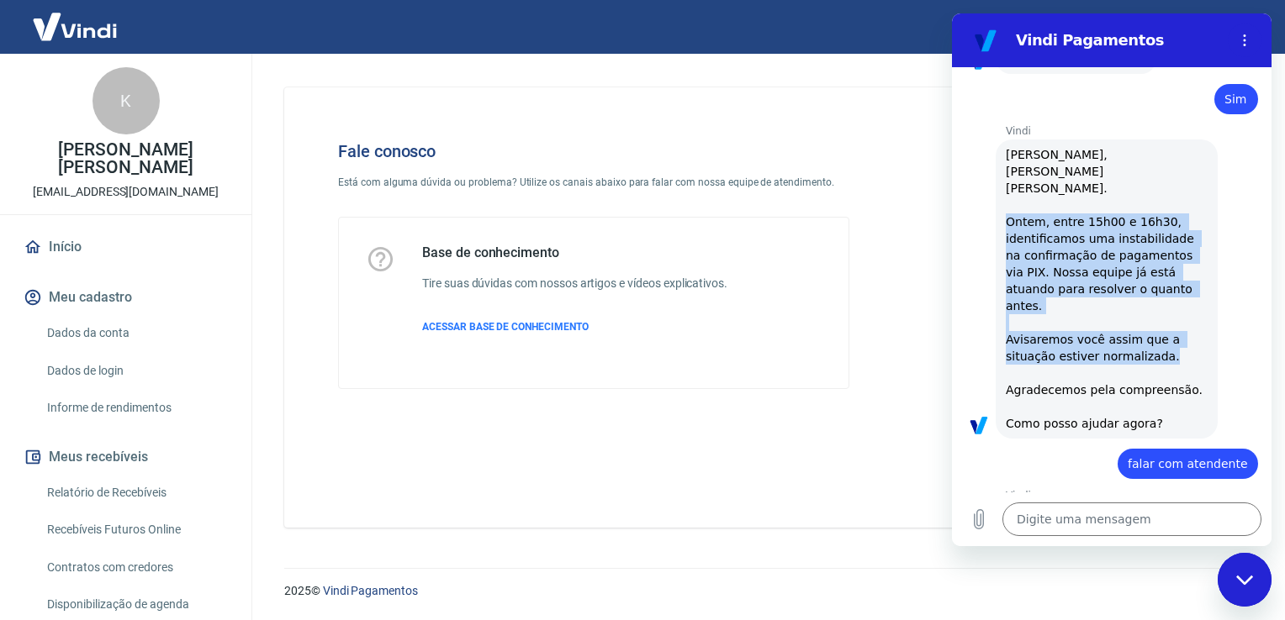
drag, startPoint x: 1008, startPoint y: 171, endPoint x: 1158, endPoint y: 203, distance: 153.0
click at [1158, 203] on div "Vindi diz: [PERSON_NAME], [PERSON_NAME] BADARO ROSSI. Ontem, entre 15h00 e 16h3…" at bounding box center [1106, 289] width 222 height 299
copy span "Ontem, entre 15h00 e 16h30, identificamos uma instabilidade na confirmação de p…"
type textarea "x"
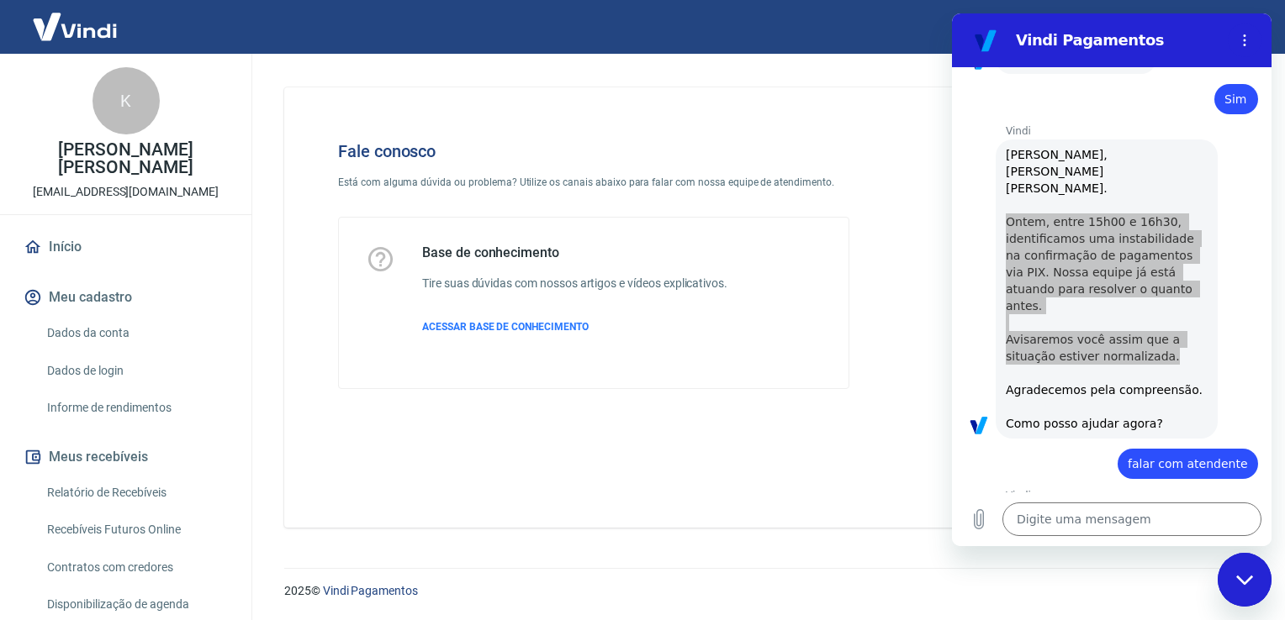
click at [80, 244] on link "Início" at bounding box center [125, 247] width 211 height 37
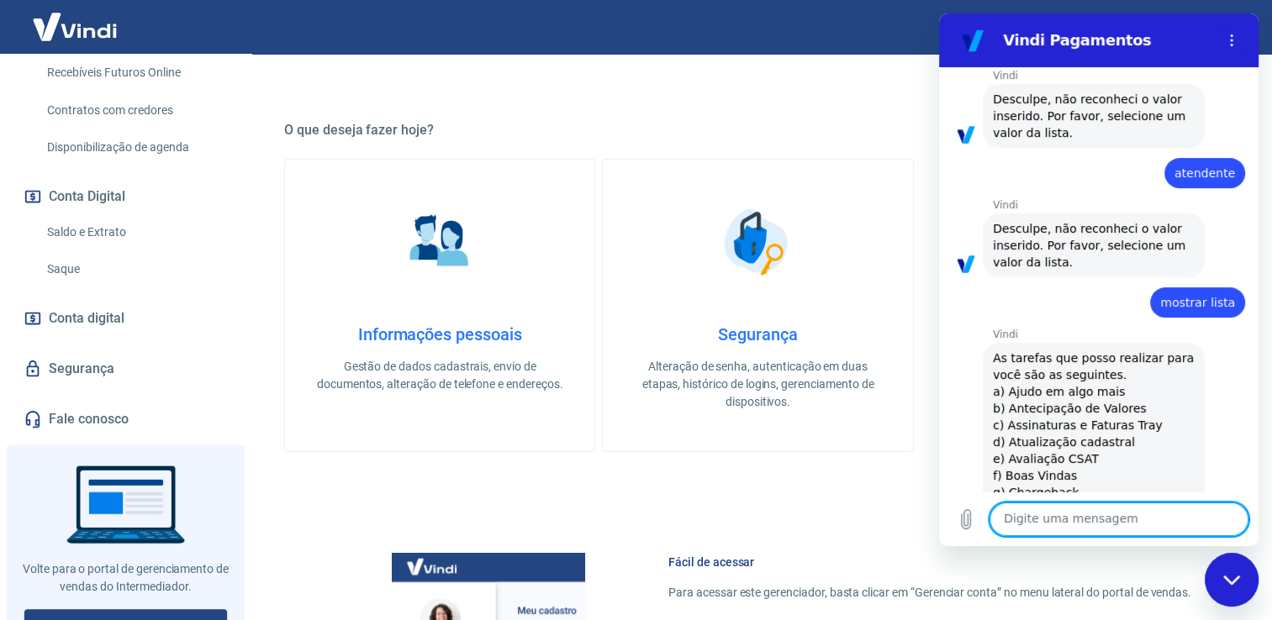
scroll to position [478, 0]
